Goal: Task Accomplishment & Management: Manage account settings

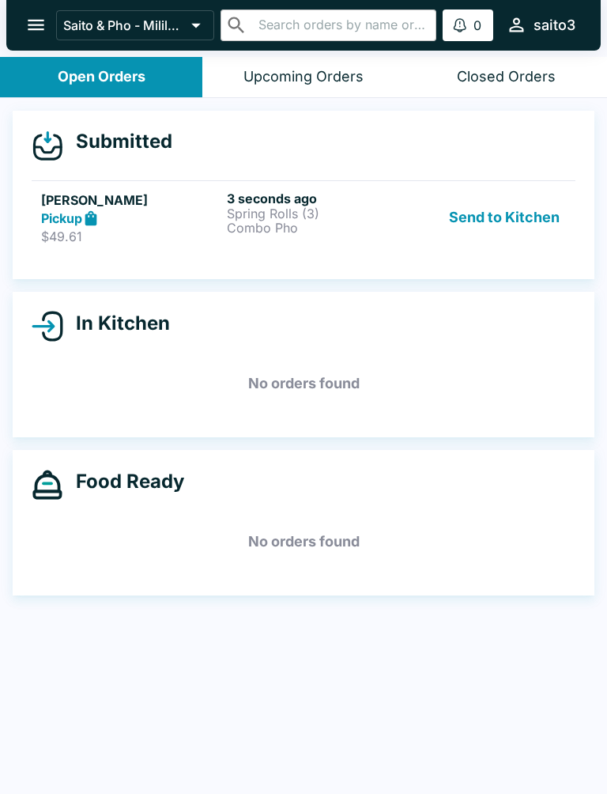
click at [394, 230] on p "Combo Pho" at bounding box center [317, 228] width 180 height 14
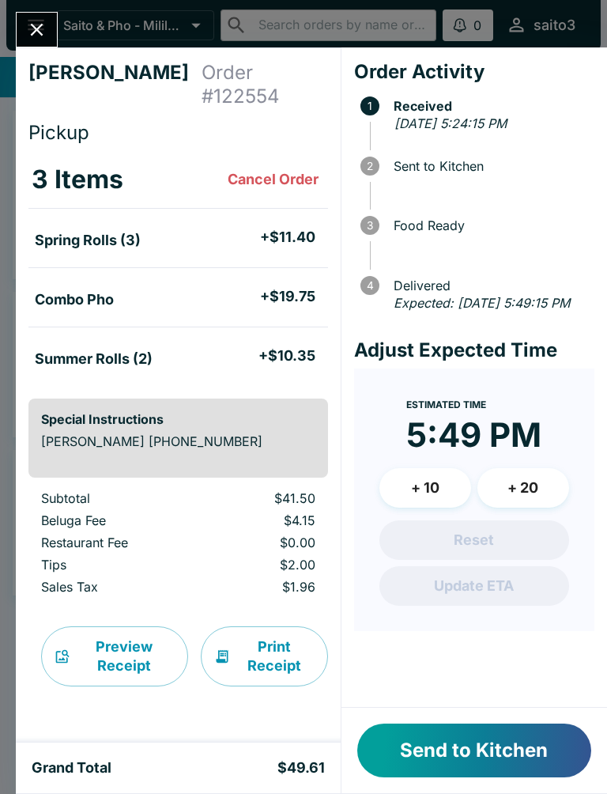
click at [517, 757] on button "Send to Kitchen" at bounding box center [474, 751] width 234 height 54
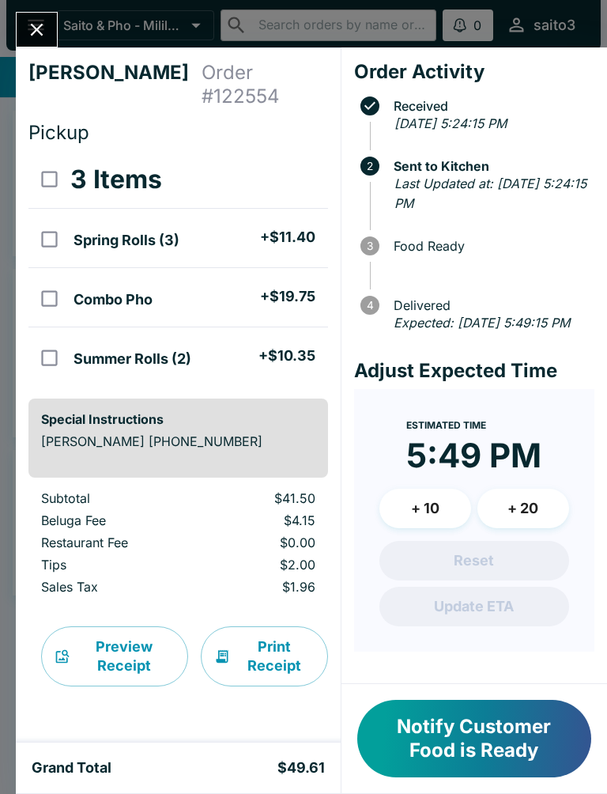
click at [44, 32] on icon "Close" at bounding box center [36, 29] width 21 height 21
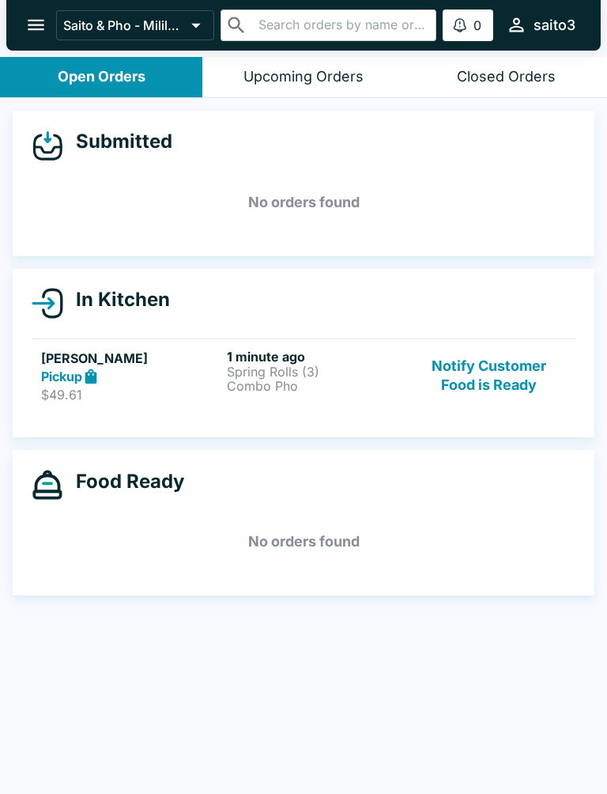
click at [265, 391] on p "Combo Pho" at bounding box center [317, 386] width 180 height 14
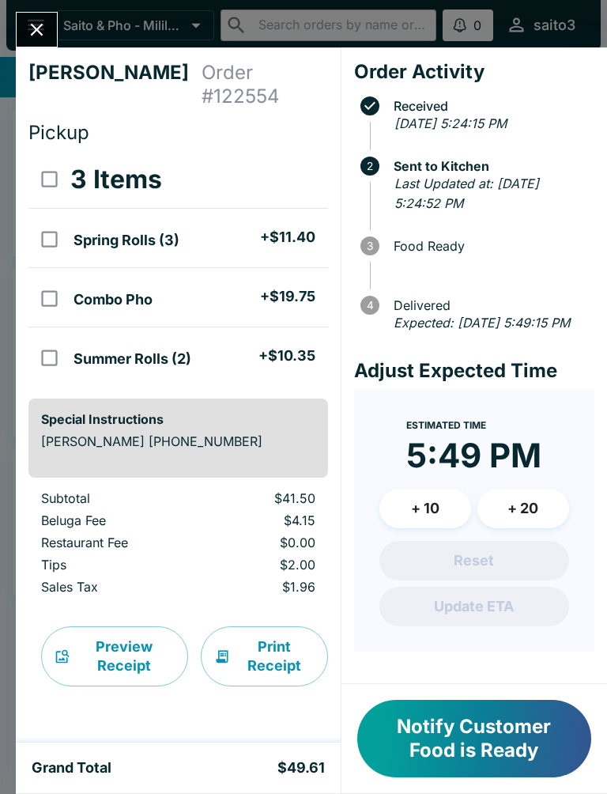
click at [38, 25] on icon "Close" at bounding box center [36, 29] width 21 height 21
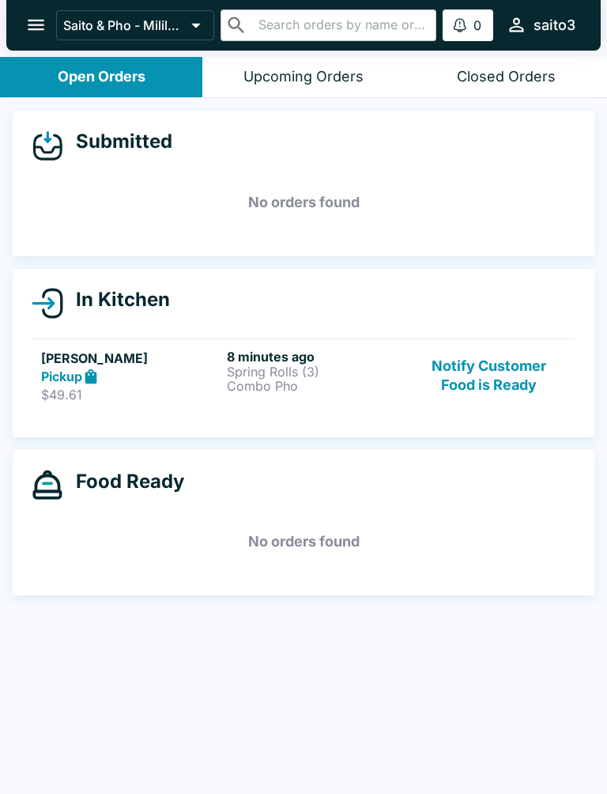
click at [248, 405] on link "[PERSON_NAME] Pickup $49.61 8 minutes ago Spring Rolls (3) Combo Pho Notify Cus…" at bounding box center [304, 375] width 544 height 74
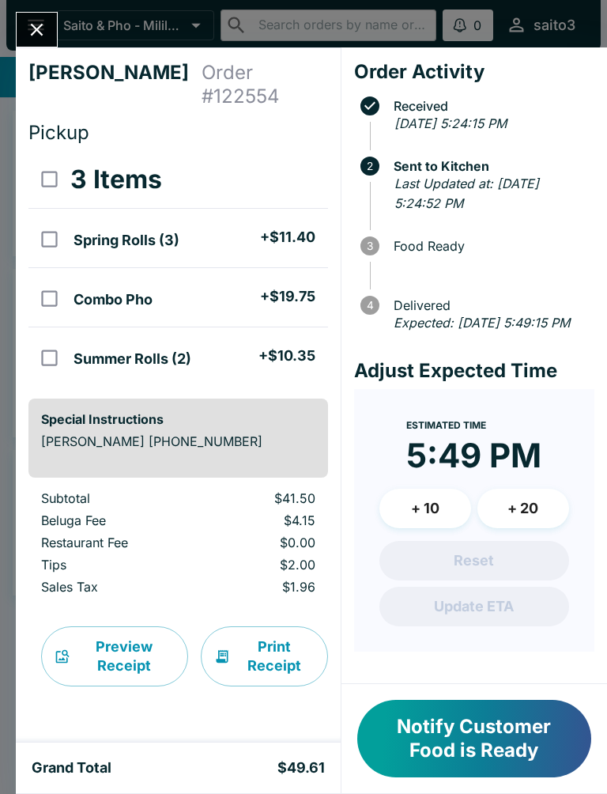
click at [493, 739] on button "Notify Customer Food is Ready" at bounding box center [474, 738] width 234 height 77
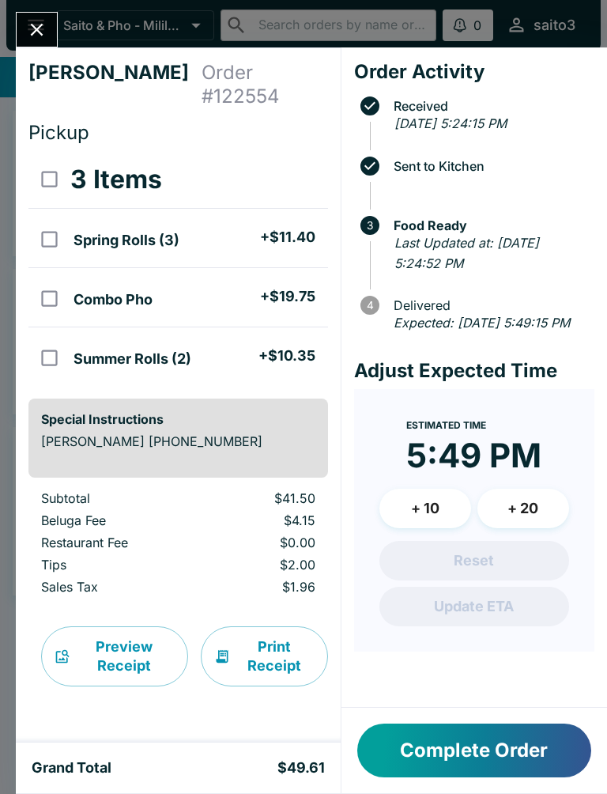
click at [531, 740] on button "Complete Order" at bounding box center [474, 751] width 234 height 54
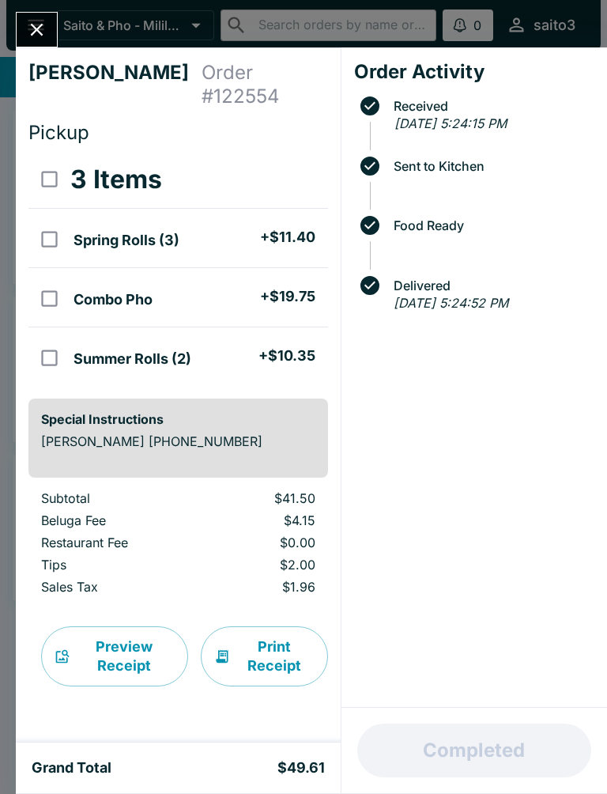
click at [40, 32] on icon "Close" at bounding box center [37, 30] width 13 height 13
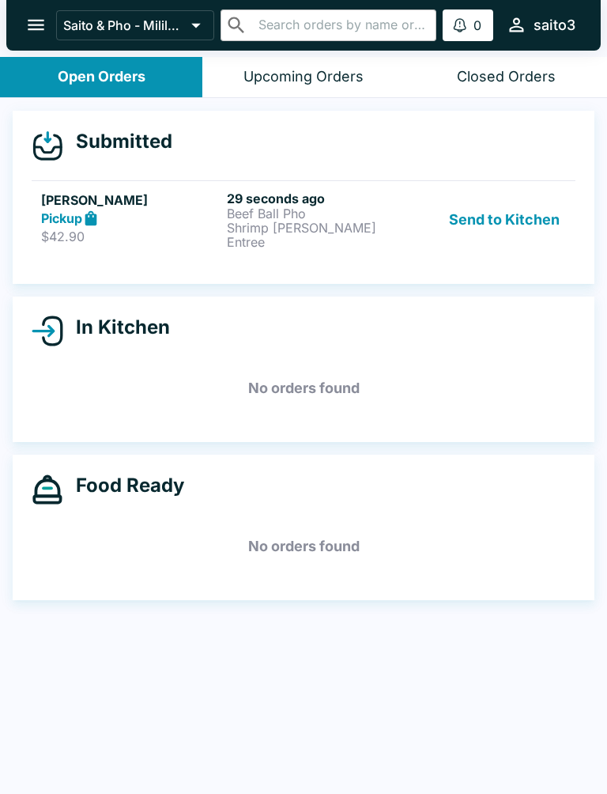
click at [215, 215] on div "Pickup" at bounding box center [131, 219] width 180 height 18
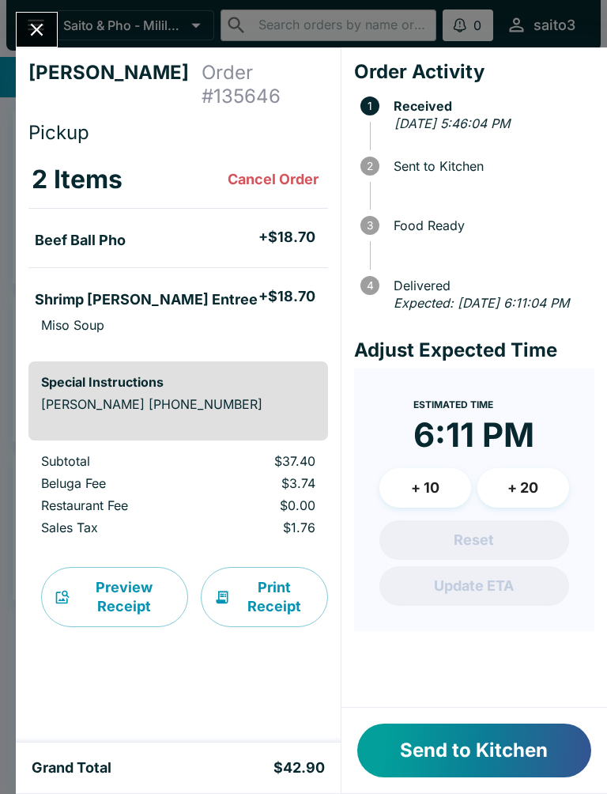
click at [517, 752] on button "Send to Kitchen" at bounding box center [474, 751] width 234 height 54
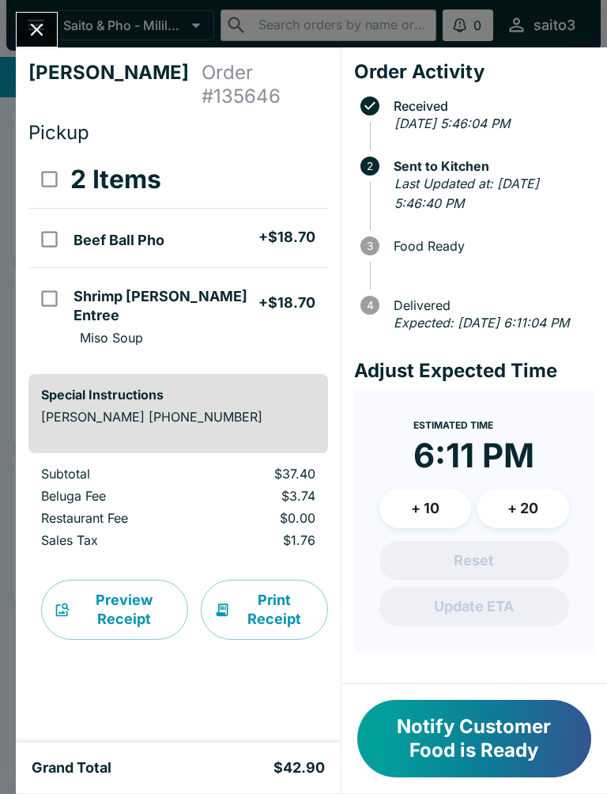
click at [513, 743] on button "Notify Customer Food is Ready" at bounding box center [474, 738] width 234 height 77
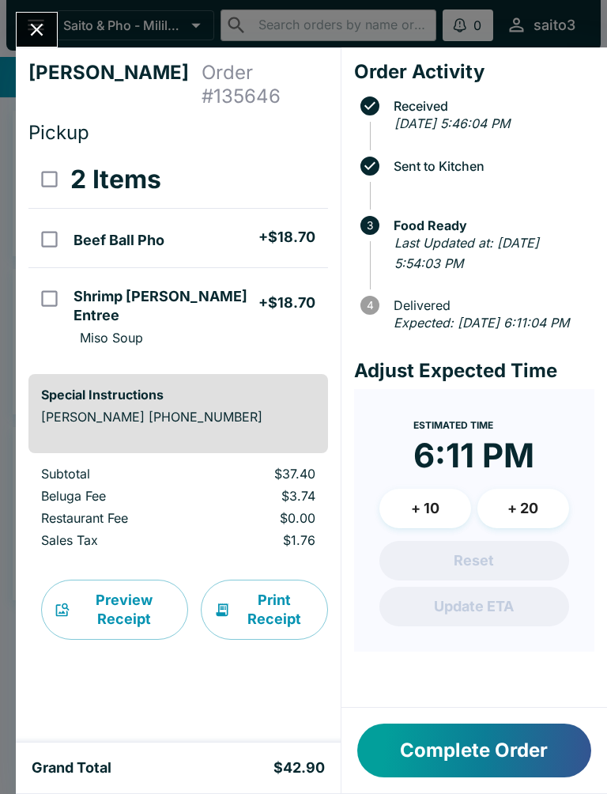
click at [33, 19] on icon "Close" at bounding box center [36, 29] width 21 height 21
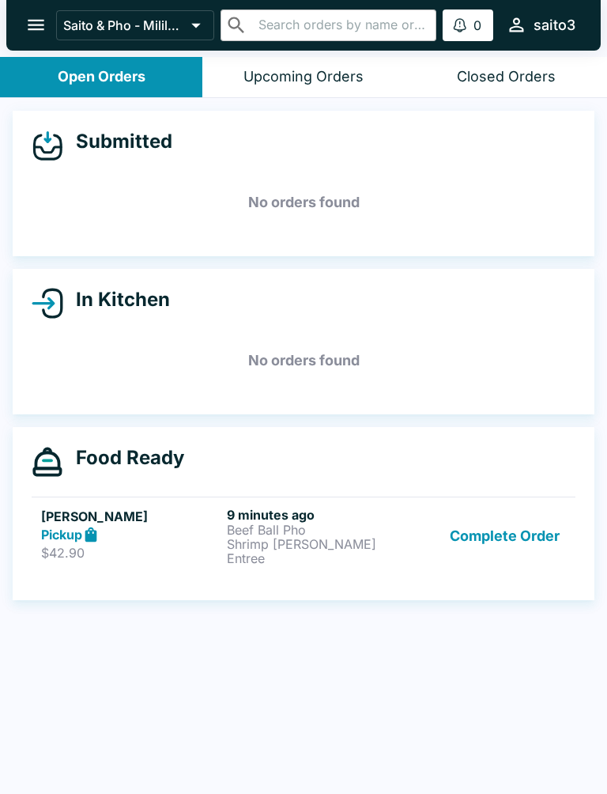
click at [108, 542] on div "Pickup" at bounding box center [131, 535] width 180 height 18
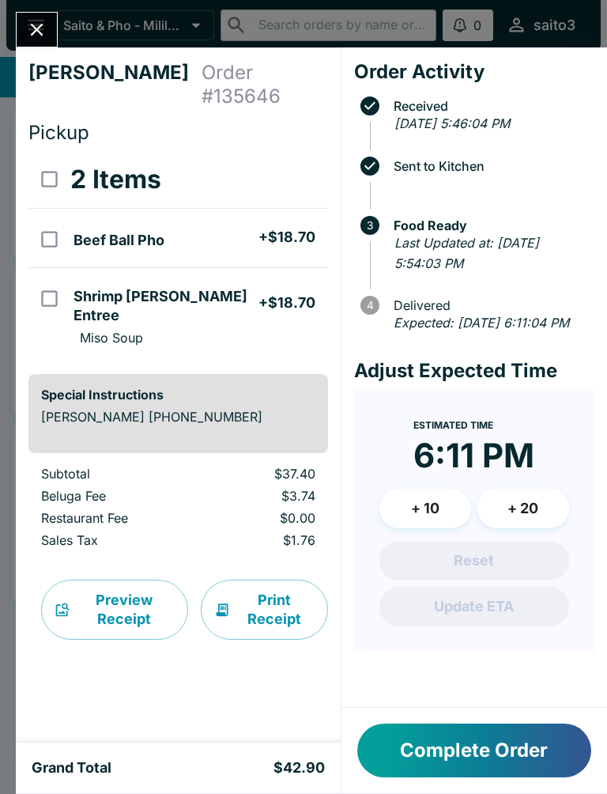
click at [499, 739] on button "Complete Order" at bounding box center [474, 751] width 234 height 54
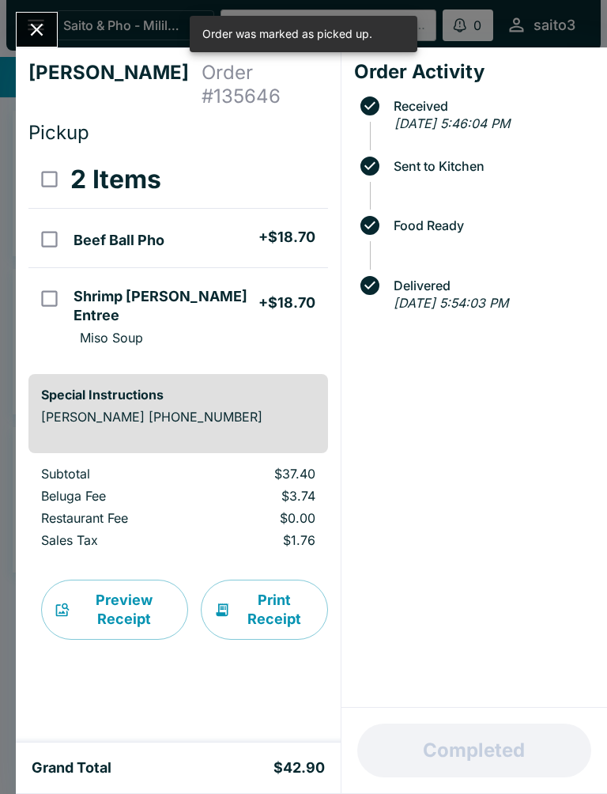
click at [43, 32] on icon "Close" at bounding box center [36, 29] width 21 height 21
